Goal: Complete application form

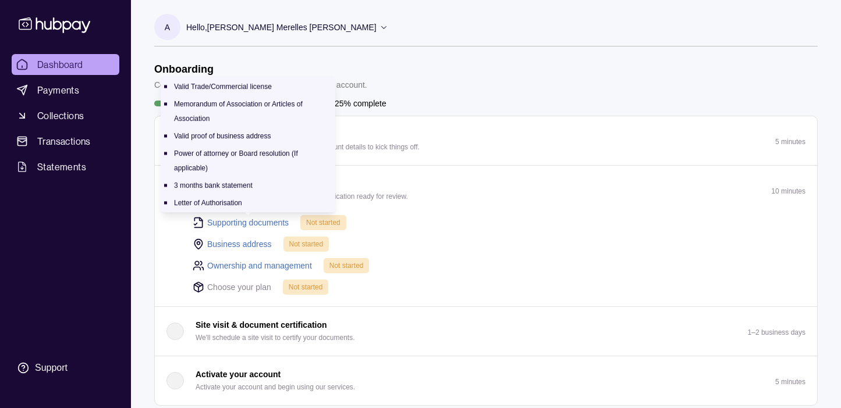
click at [261, 221] on link "Supporting documents" at bounding box center [247, 222] width 81 height 13
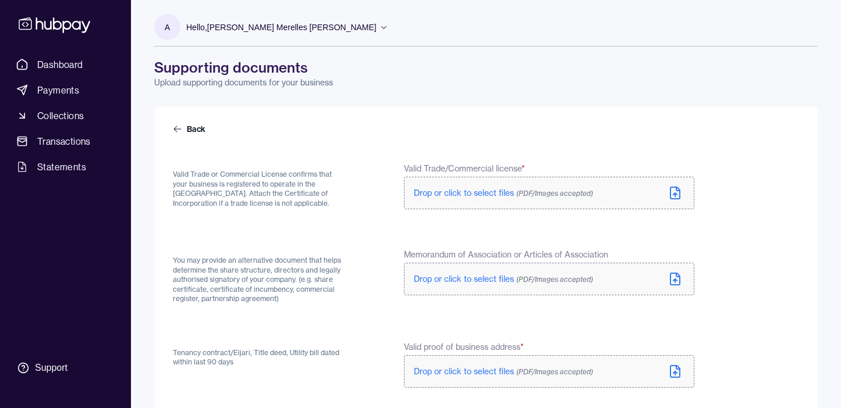
click at [468, 195] on span "Drop or click to select files (PDF/Images accepted)" at bounding box center [503, 193] width 179 height 10
click at [676, 279] on icon at bounding box center [675, 279] width 14 height 14
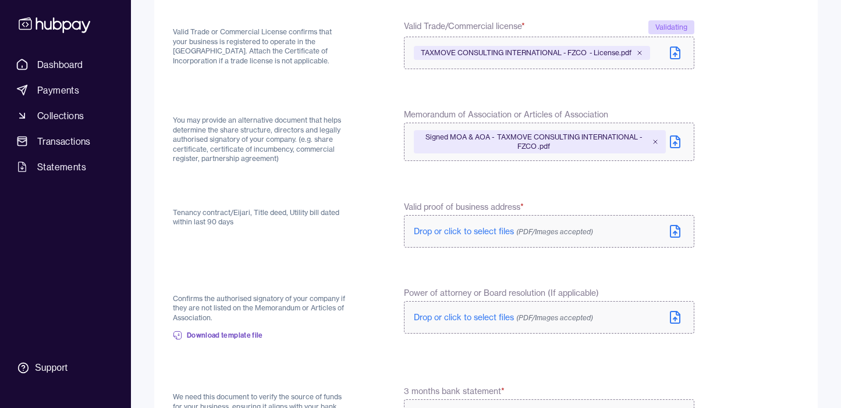
scroll to position [143, 0]
click at [676, 230] on icon at bounding box center [677, 228] width 3 height 3
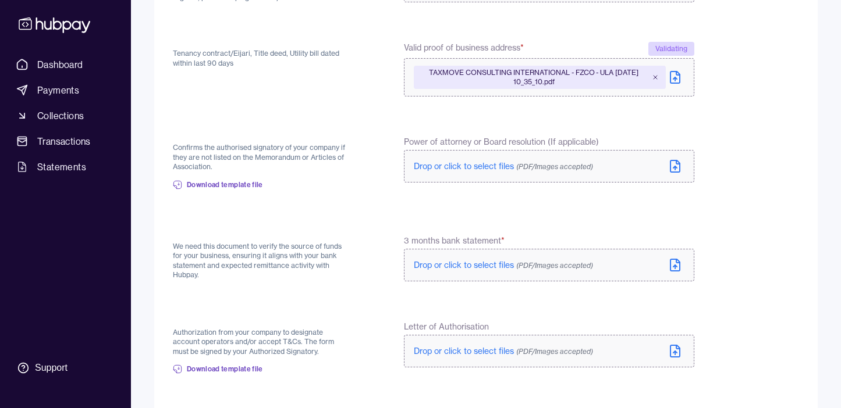
scroll to position [304, 0]
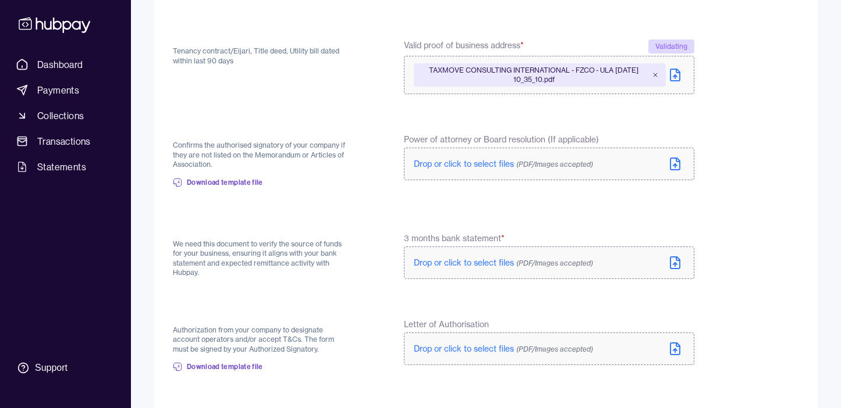
click at [675, 264] on icon at bounding box center [675, 264] width 0 height 3
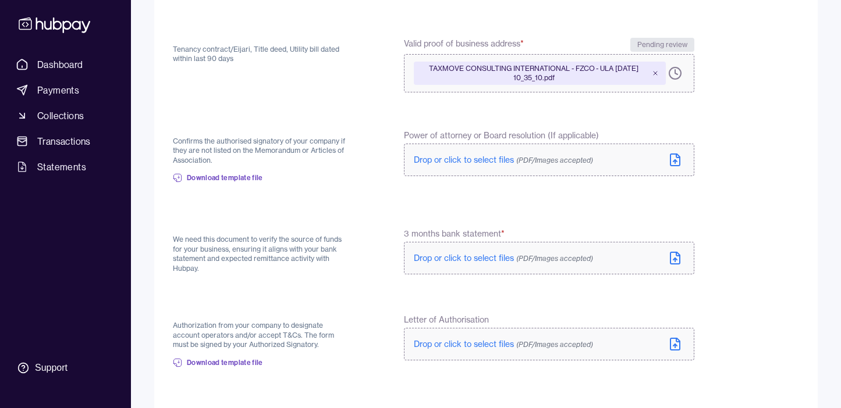
click at [674, 257] on icon at bounding box center [675, 258] width 14 height 14
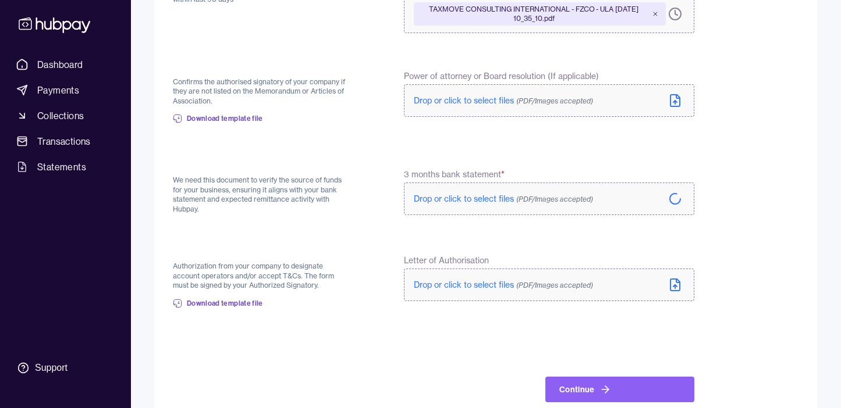
scroll to position [384, 0]
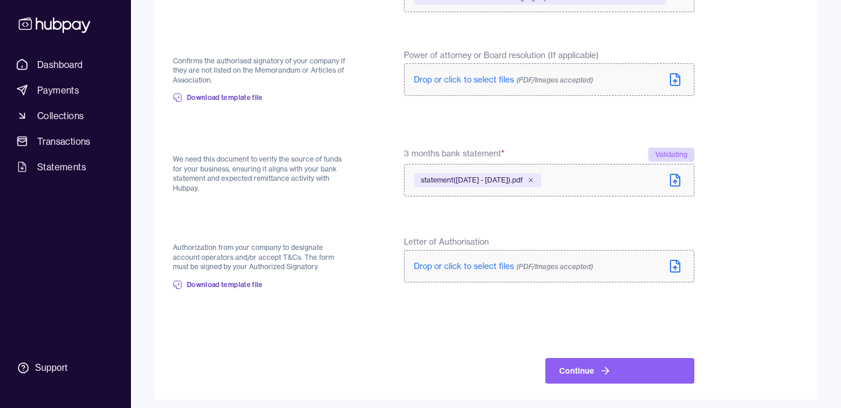
click at [680, 265] on icon at bounding box center [674, 267] width 9 height 12
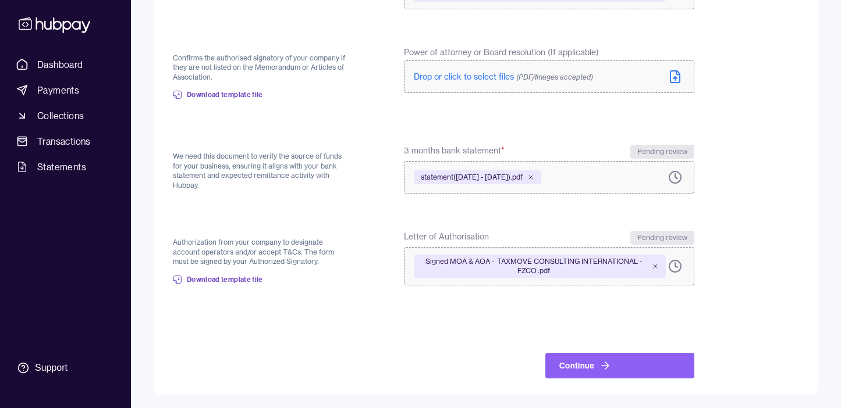
scroll to position [387, 0]
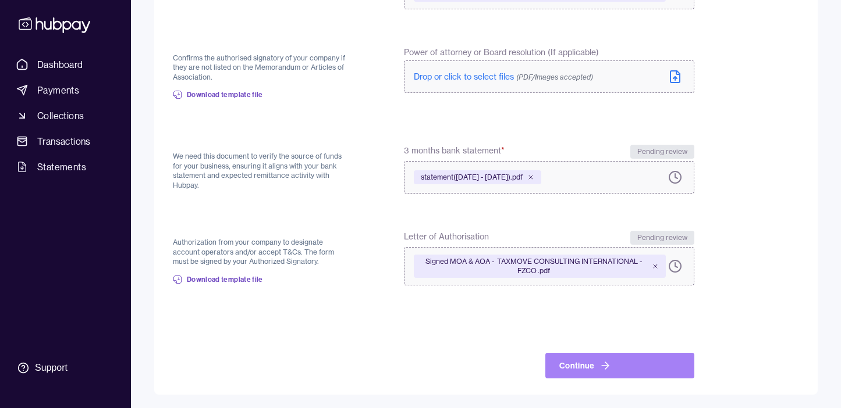
click at [620, 365] on button "Continue" at bounding box center [619, 366] width 149 height 26
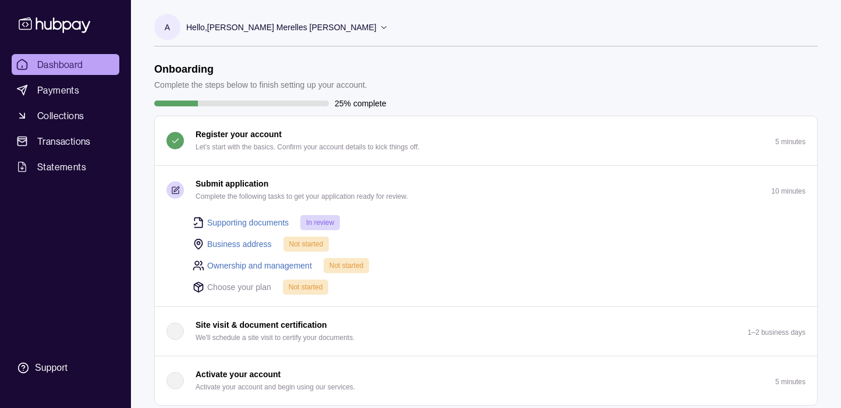
click at [245, 244] on link "Business address" at bounding box center [239, 244] width 65 height 13
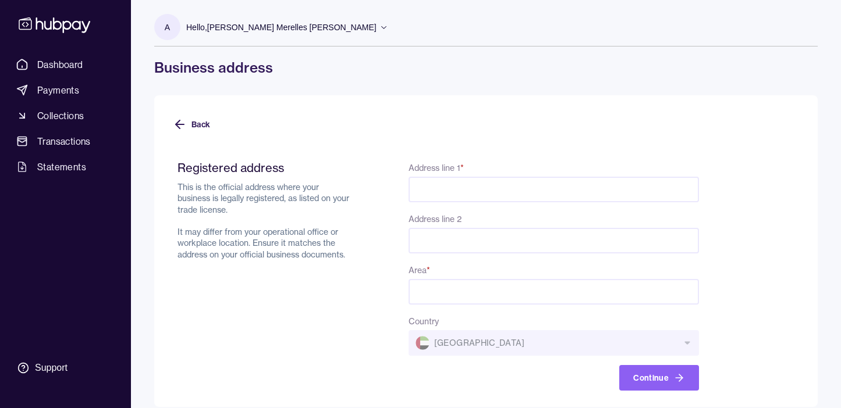
click at [475, 188] on input "Address line 1 *" at bounding box center [553, 190] width 290 height 26
type input "*"
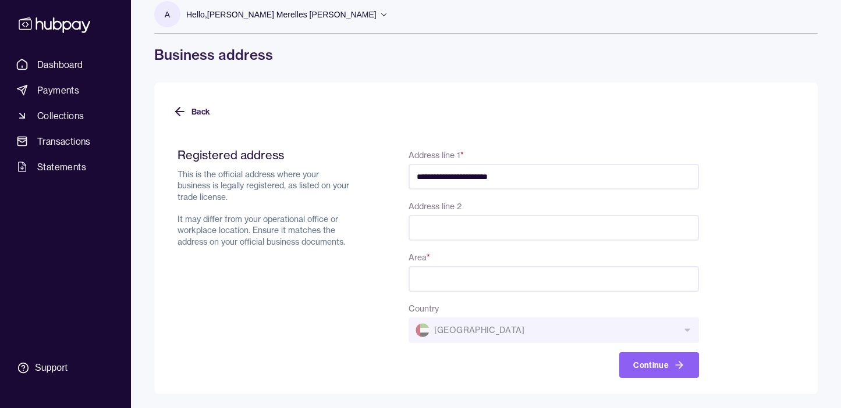
type input "**********"
click at [438, 284] on input "Area *" at bounding box center [553, 279] width 290 height 26
type input "*****"
click at [369, 307] on div "**********" at bounding box center [437, 263] width 521 height 230
click at [675, 369] on icon "button" at bounding box center [679, 366] width 12 height 12
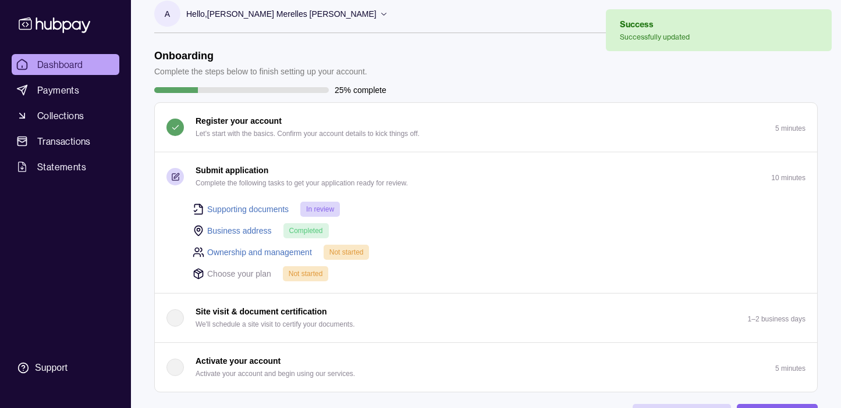
scroll to position [21, 0]
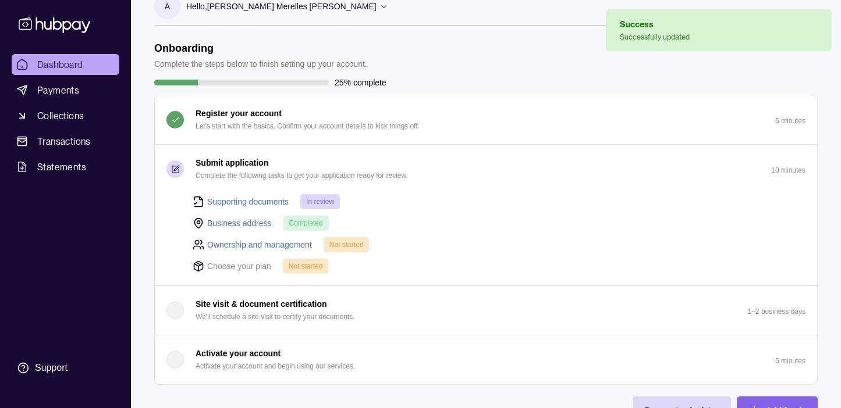
click at [351, 245] on span "Not started" at bounding box center [346, 245] width 34 height 8
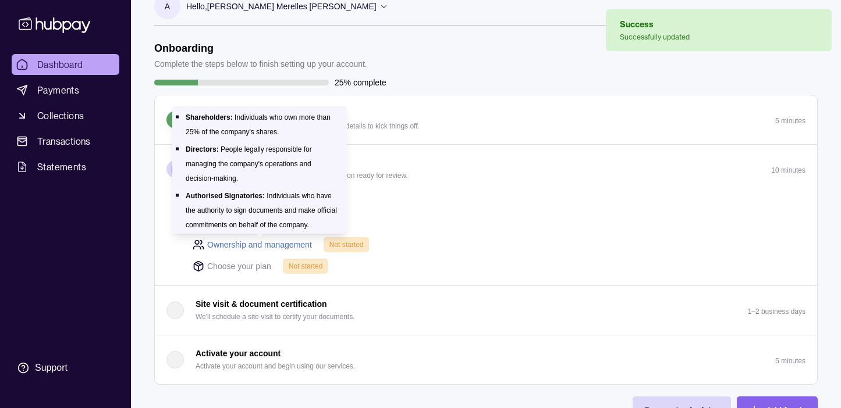
click at [259, 242] on link "Ownership and management" at bounding box center [259, 245] width 105 height 13
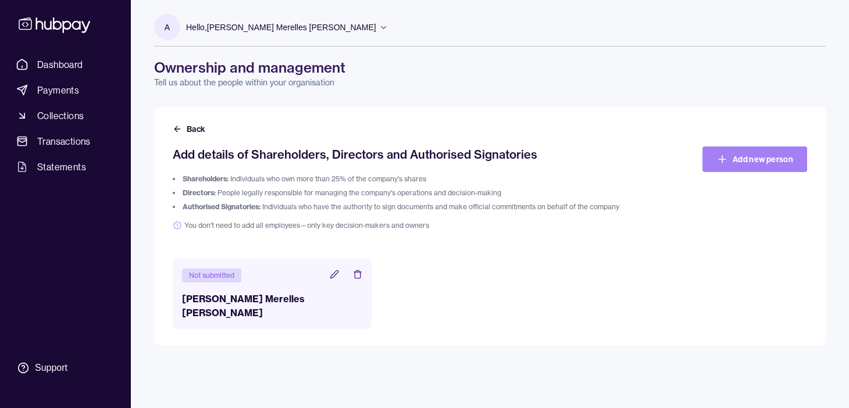
click at [748, 162] on link "Add new person" at bounding box center [755, 160] width 105 height 26
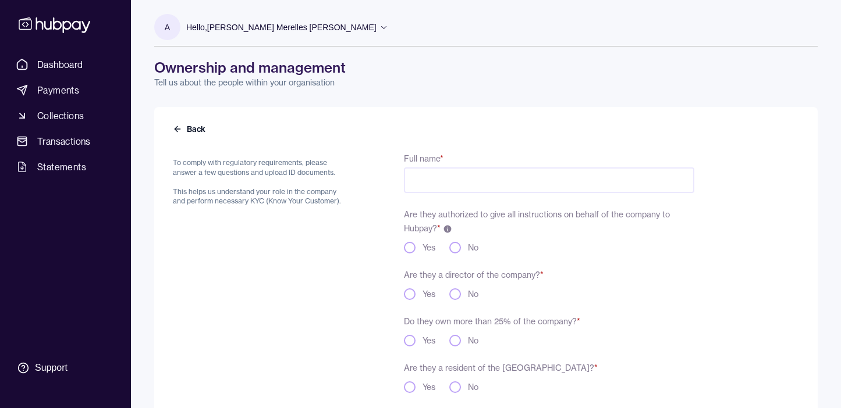
click at [457, 172] on input "Full name *" at bounding box center [549, 181] width 290 height 26
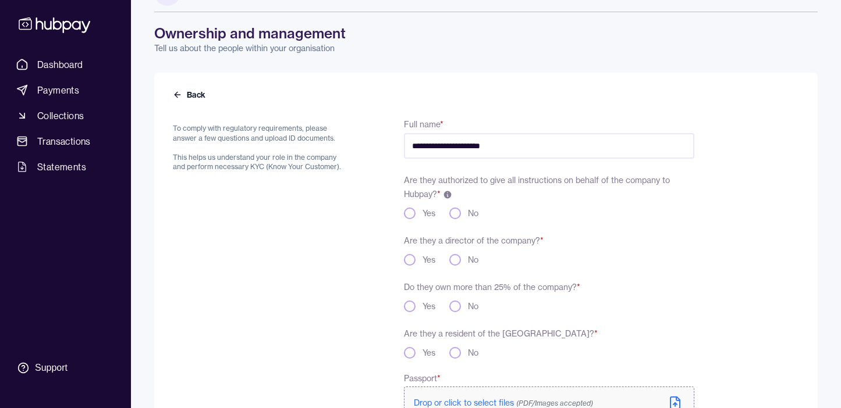
scroll to position [47, 0]
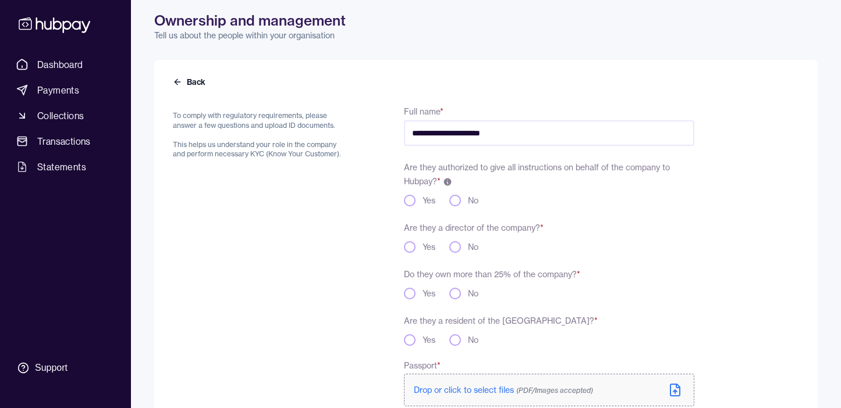
type input "**********"
click at [410, 198] on button "Yes" at bounding box center [410, 201] width 12 height 12
click at [412, 245] on button "Yes" at bounding box center [410, 247] width 12 height 12
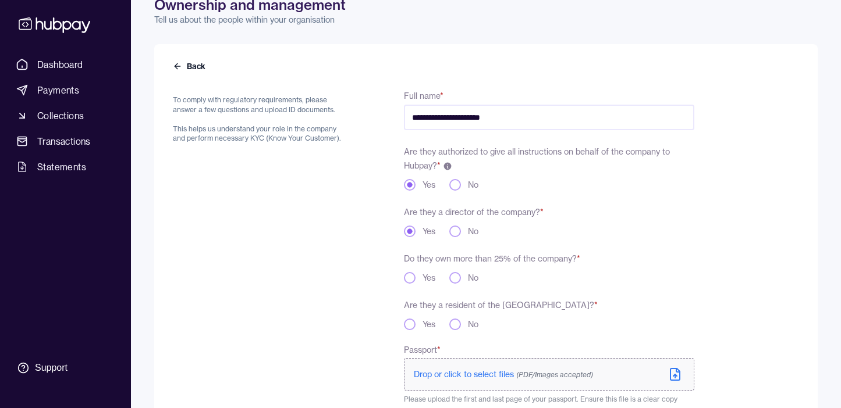
scroll to position [63, 0]
click at [415, 273] on div "Yes" at bounding box center [419, 278] width 31 height 12
click at [413, 278] on button "Yes" at bounding box center [410, 278] width 12 height 12
click at [460, 323] on button "No" at bounding box center [455, 324] width 12 height 12
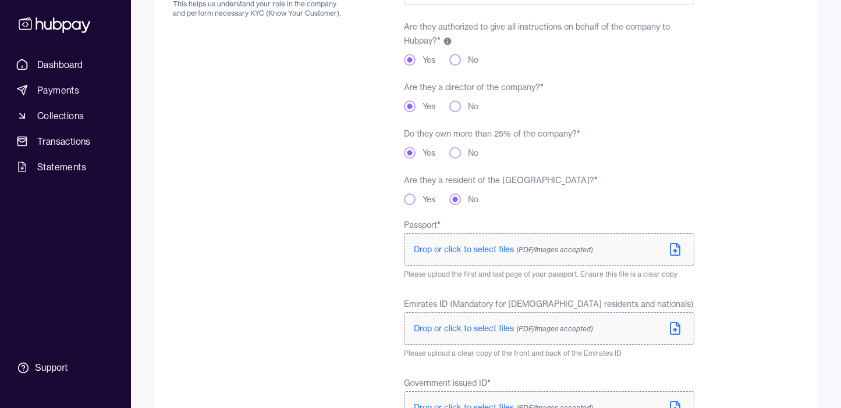
scroll to position [0, 0]
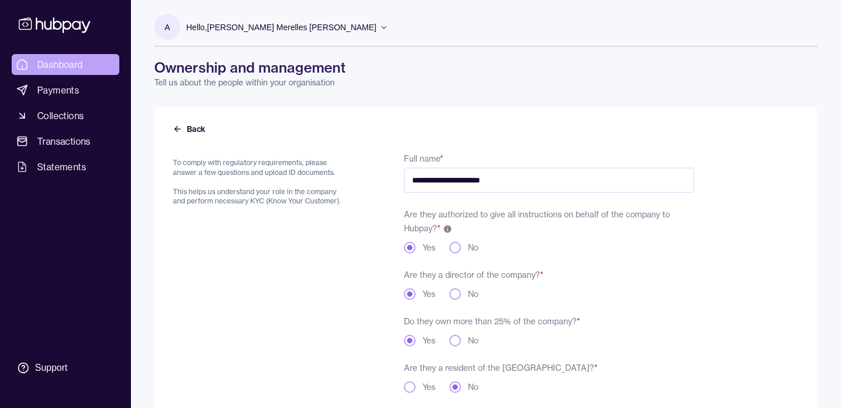
click at [71, 72] on link "Dashboard" at bounding box center [66, 64] width 108 height 21
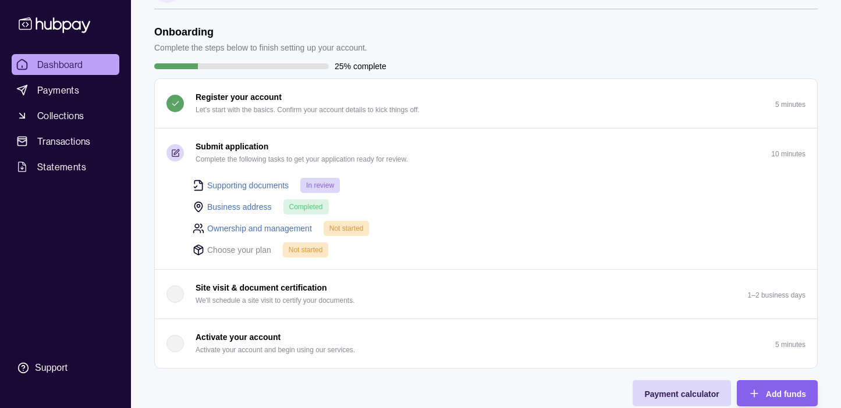
scroll to position [56, 0]
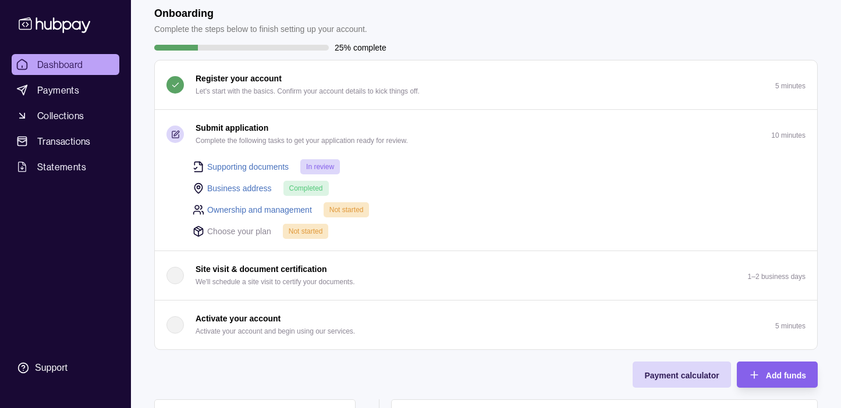
click at [239, 230] on p "Choose your plan" at bounding box center [239, 231] width 64 height 13
click at [240, 233] on p "Choose your plan" at bounding box center [239, 231] width 64 height 13
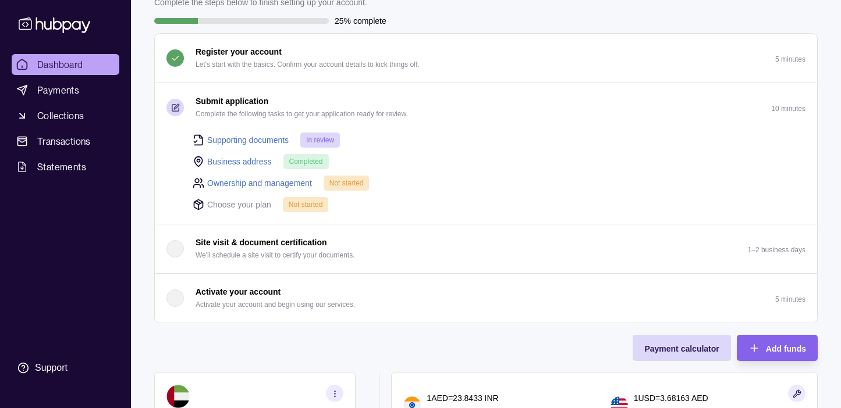
scroll to position [27, 0]
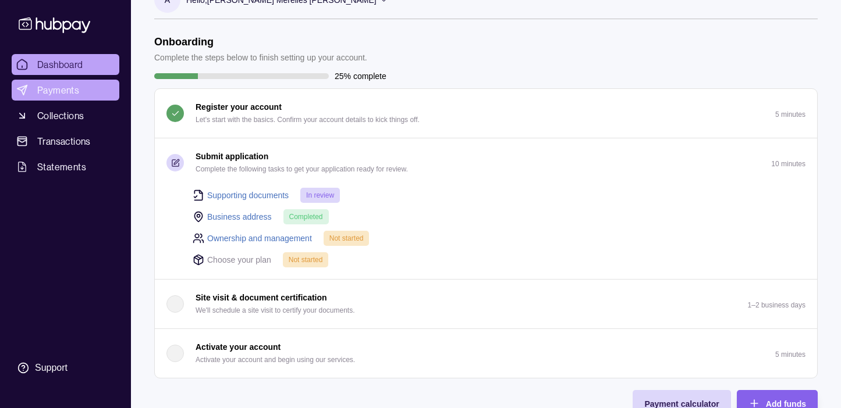
click at [60, 80] on link "Payments" at bounding box center [66, 90] width 108 height 21
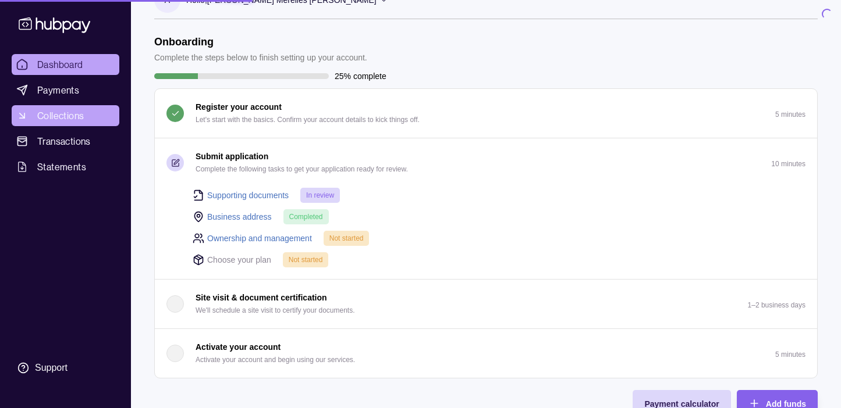
click at [66, 112] on span "Collections" at bounding box center [60, 116] width 47 height 14
